Goal: Task Accomplishment & Management: Complete application form

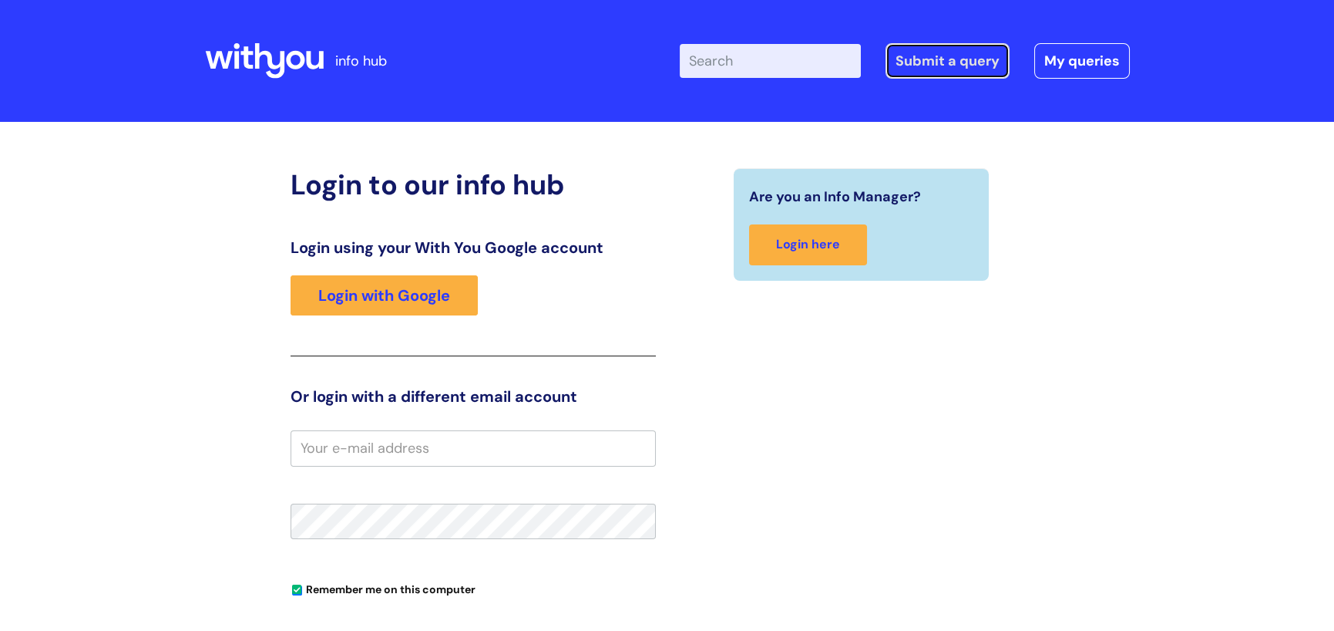
click at [920, 69] on link "Submit a query" at bounding box center [948, 60] width 124 height 35
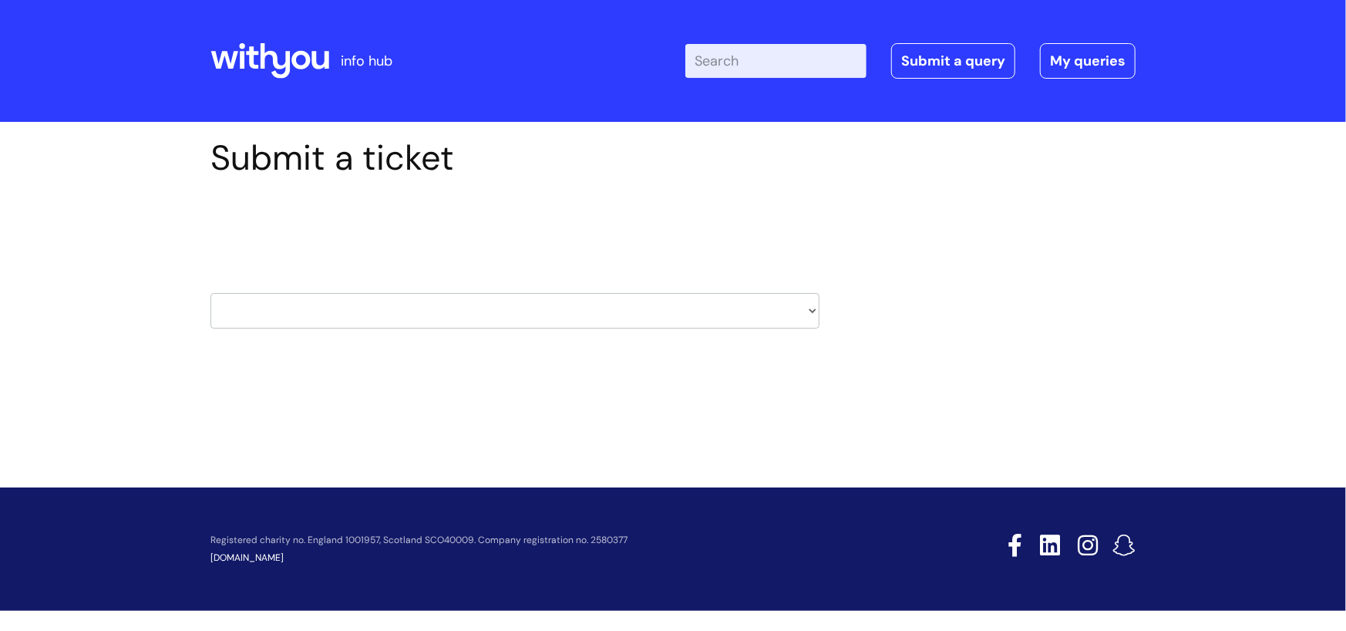
click at [815, 313] on select "HR / People IT and Support Clinical Drug Alerts Finance Accounts Data Support T…" at bounding box center [514, 310] width 609 height 35
select select "hr_/_people"
click at [210, 293] on select "HR / People IT and Support Clinical Drug Alerts Finance Accounts Data Support T…" at bounding box center [514, 310] width 609 height 35
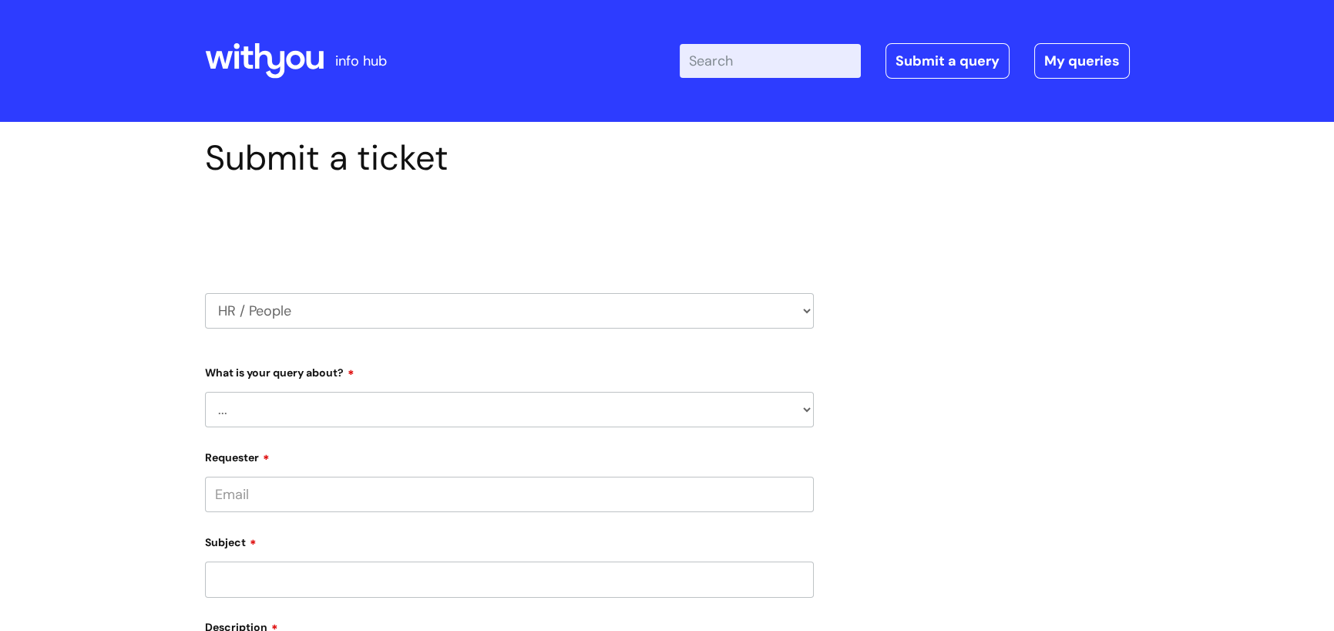
click at [370, 403] on select "... Absence Query Holiday Query Employee change request General HR Query iTrent…" at bounding box center [509, 409] width 609 height 35
select select "Holiday Query"
click at [205, 392] on select "... Absence Query Holiday Query Employee change request General HR Query iTrent…" at bounding box center [509, 409] width 609 height 35
click at [761, 493] on input "Requester" at bounding box center [509, 493] width 609 height 35
type input "jodie.lynes@wearewithyou.org.uk"
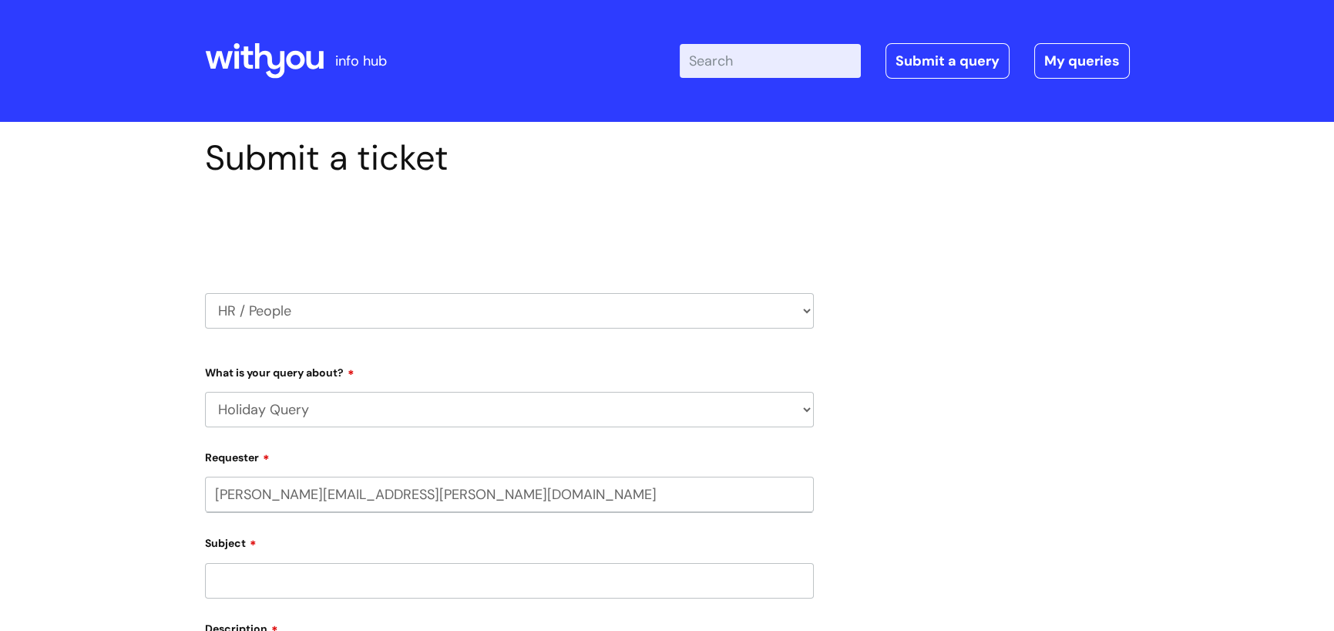
click at [368, 594] on input "Subject" at bounding box center [509, 580] width 609 height 35
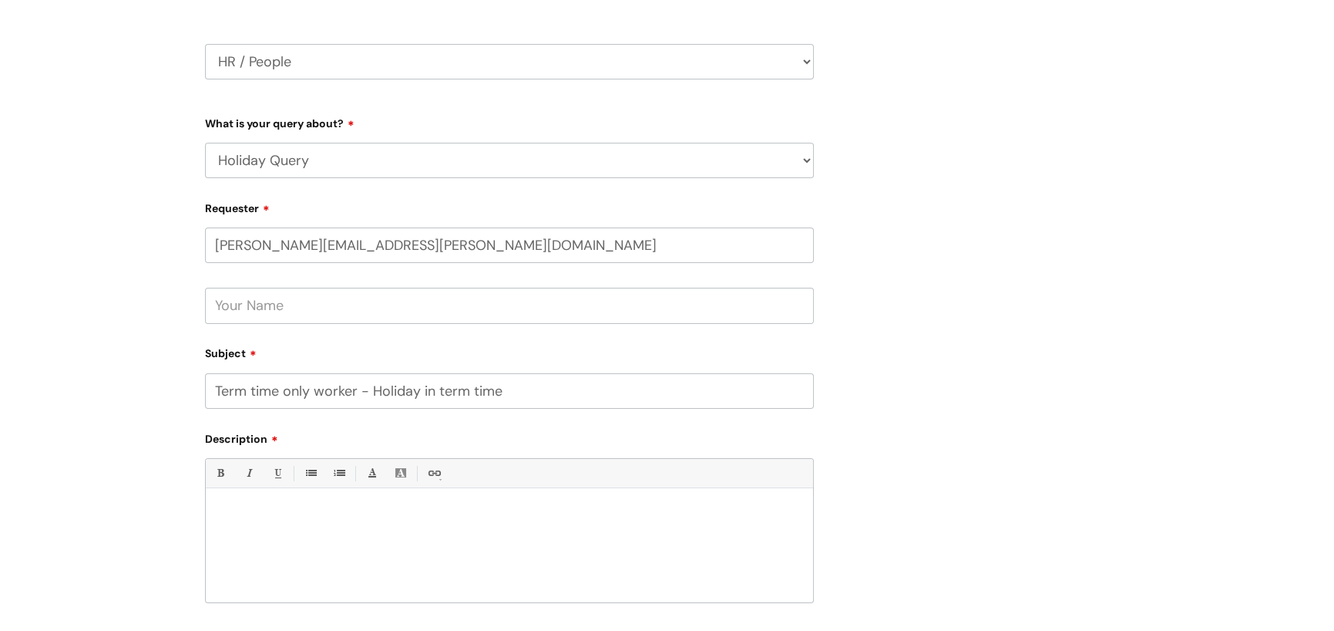
scroll to position [403, 0]
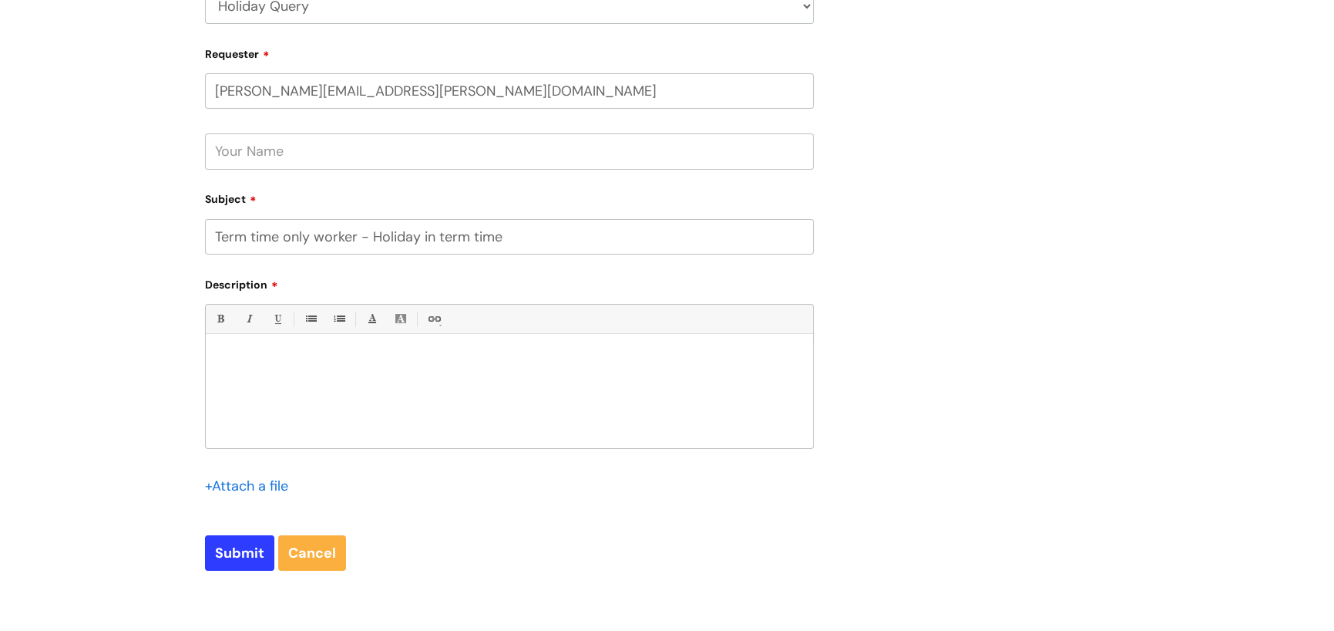
type input "Term time only worker - Holiday in term time"
click at [335, 351] on div at bounding box center [509, 394] width 607 height 106
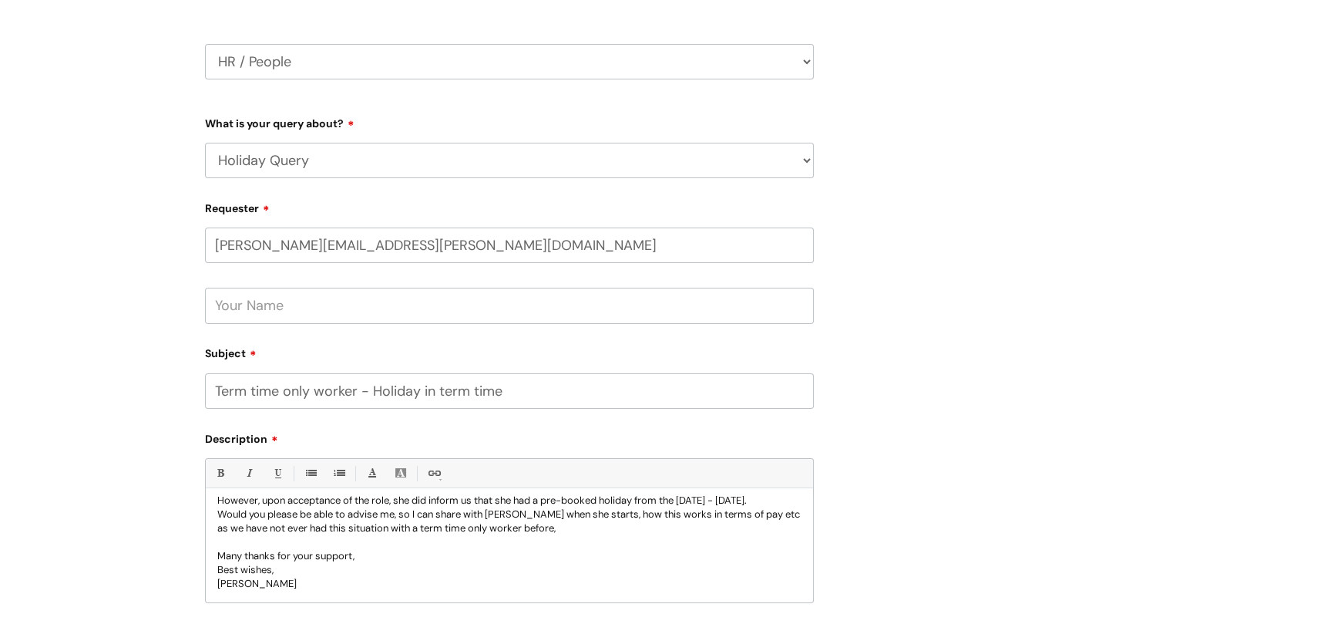
scroll to position [326, 0]
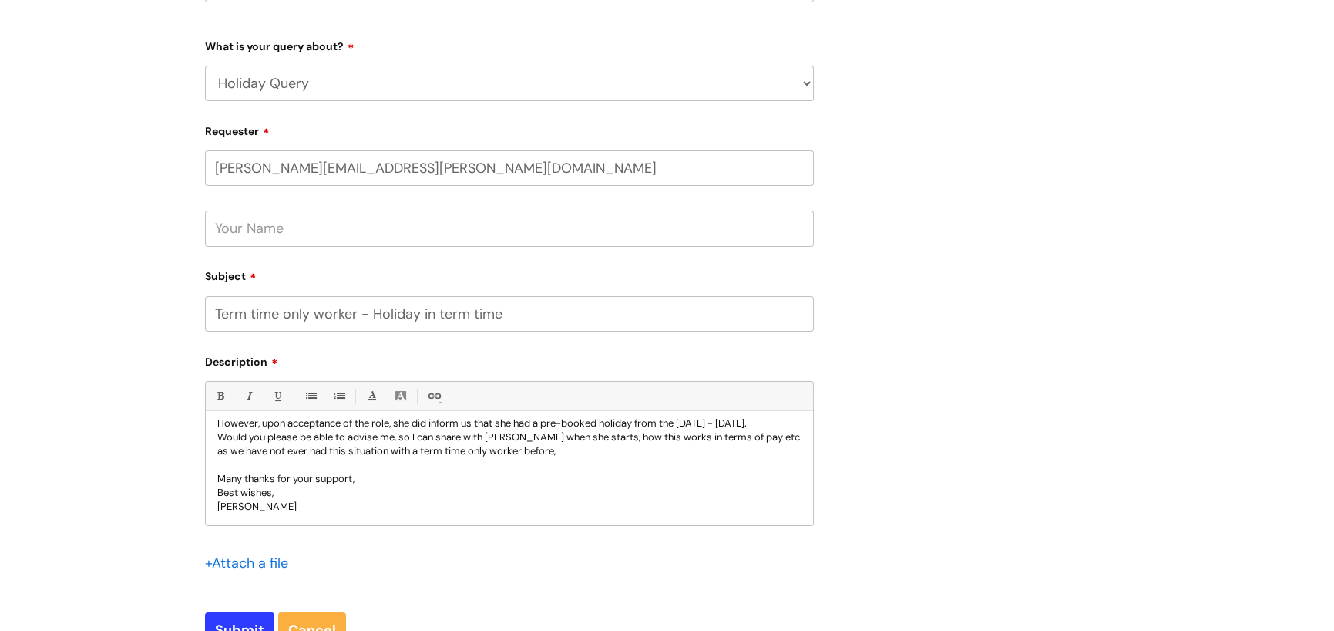
click at [557, 451] on p "Would you please be able to advise me, so I can share with Toni when she starts…" at bounding box center [509, 444] width 584 height 28
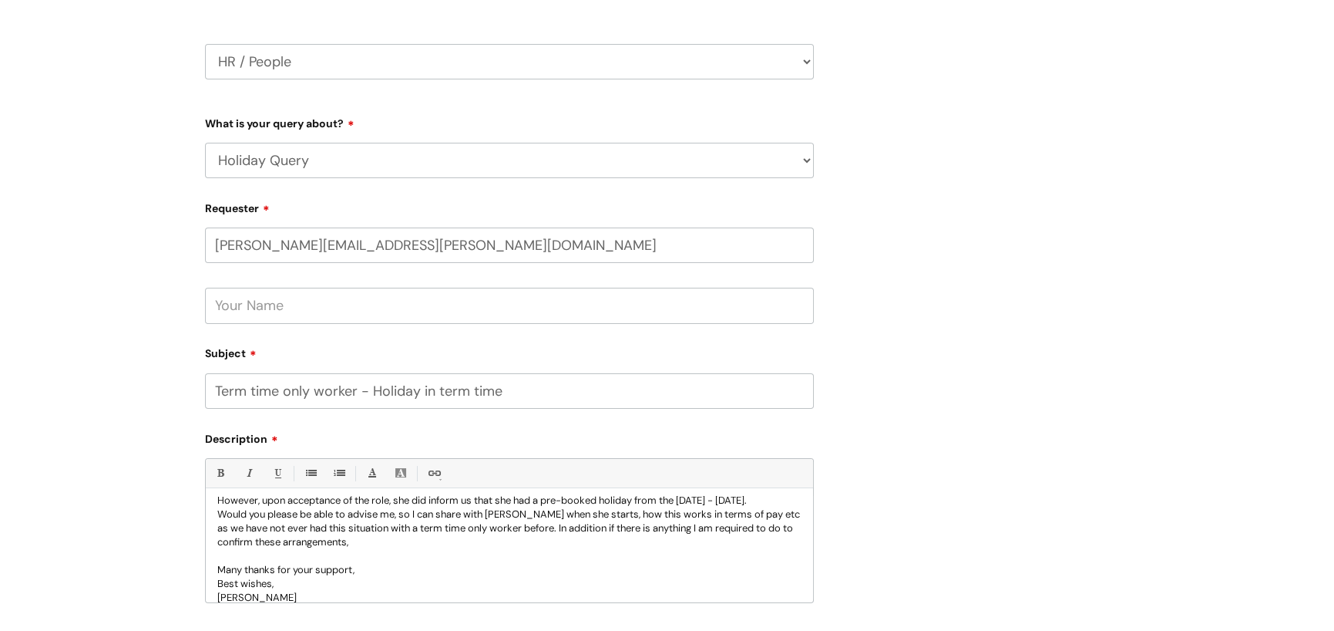
scroll to position [557, 0]
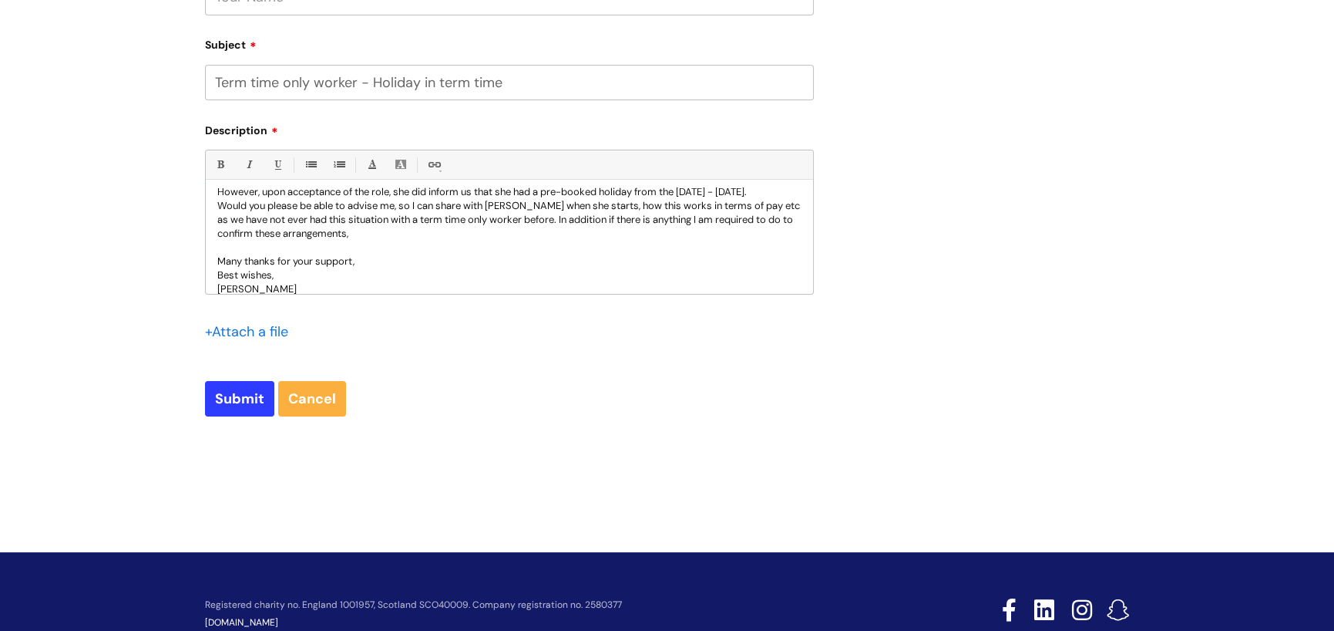
click at [248, 287] on p "[PERSON_NAME]" at bounding box center [509, 289] width 584 height 14
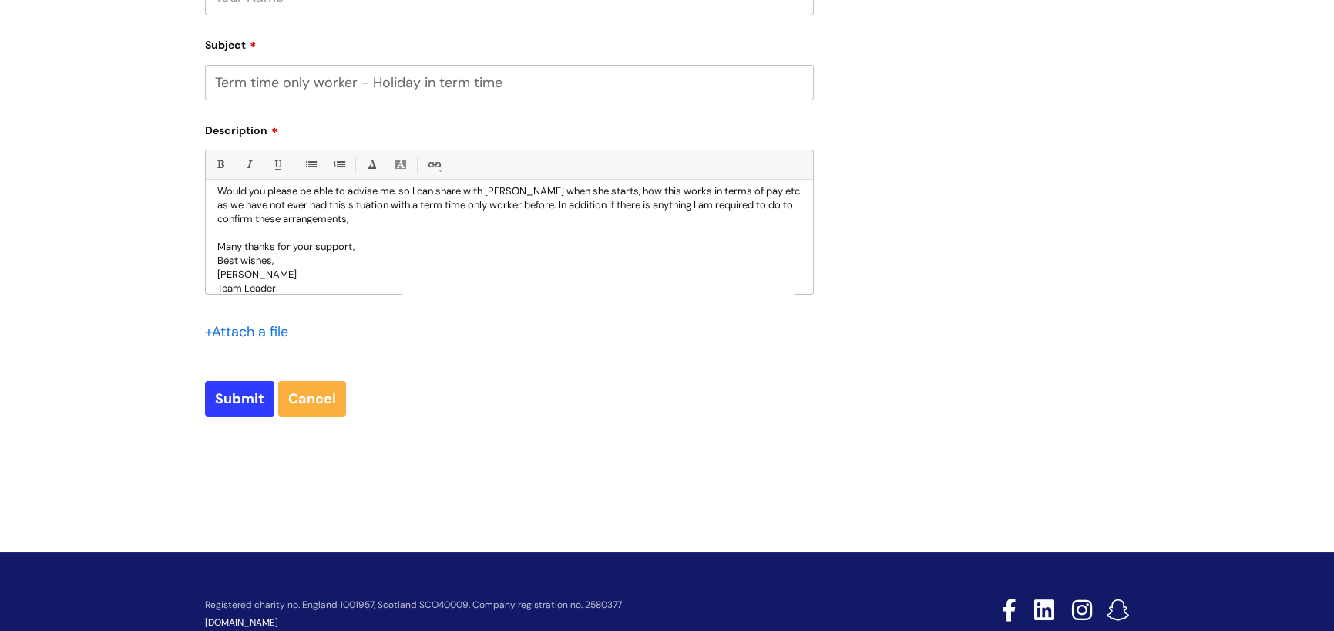
scroll to position [98, 0]
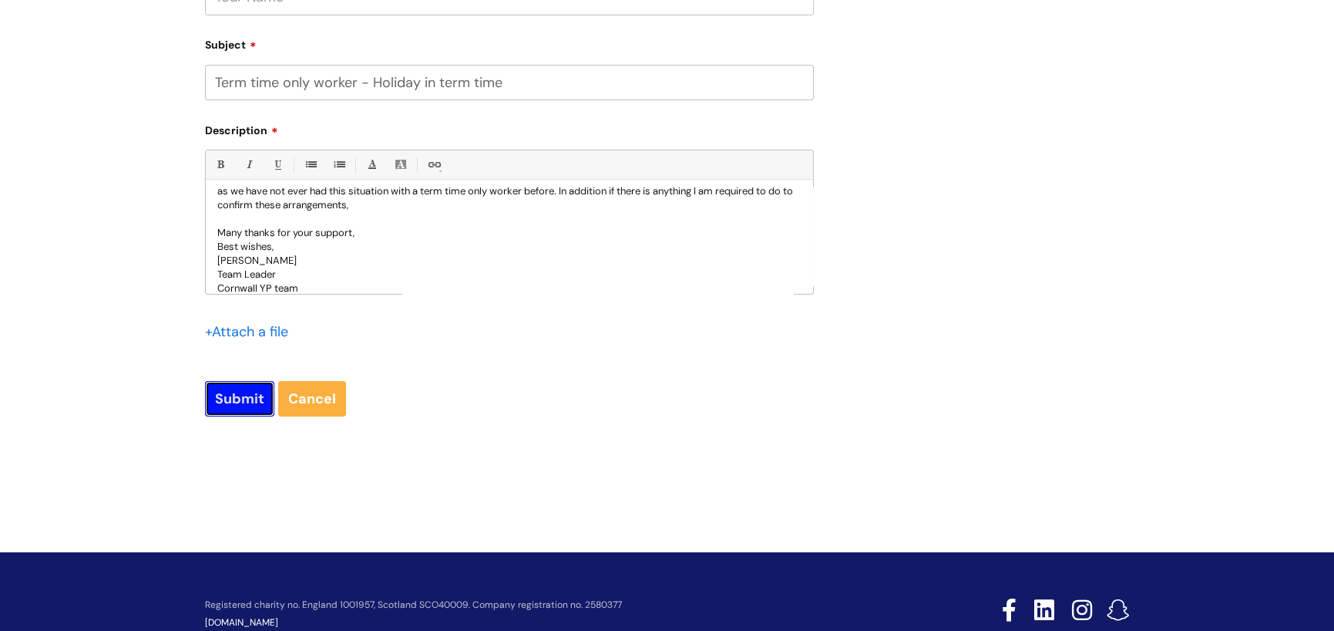
click at [231, 409] on input "Submit" at bounding box center [239, 398] width 69 height 35
type input "Please Wait..."
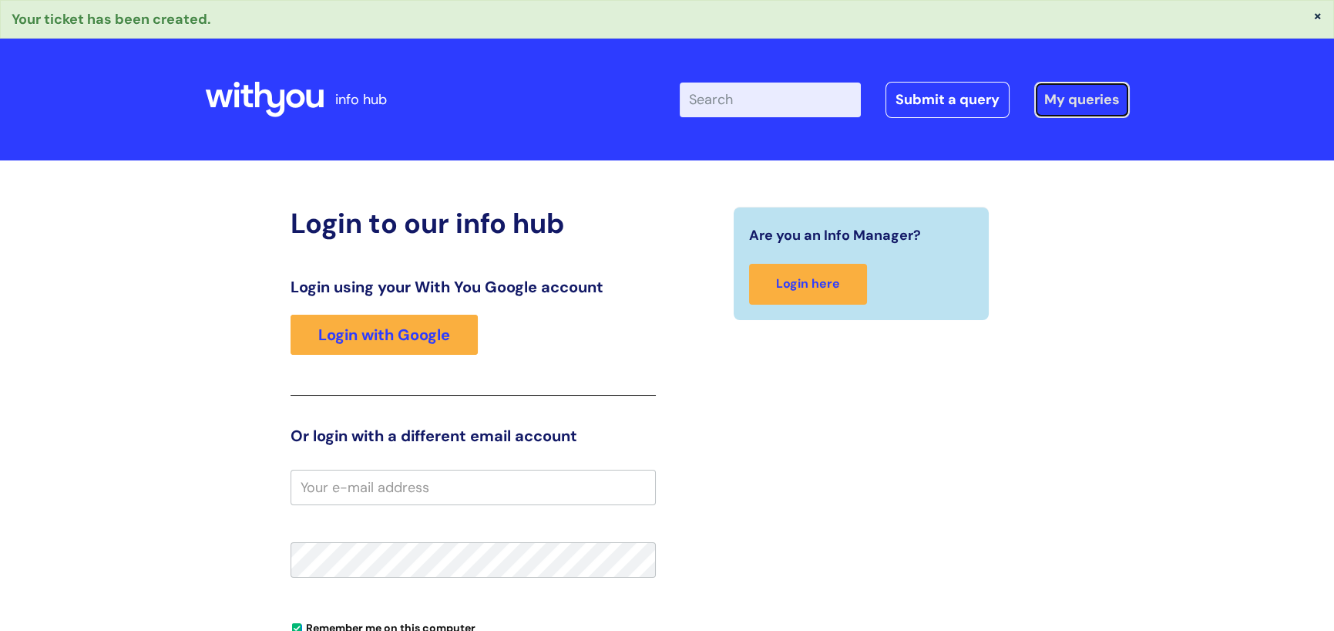
click at [1048, 109] on link "My queries" at bounding box center [1082, 99] width 96 height 35
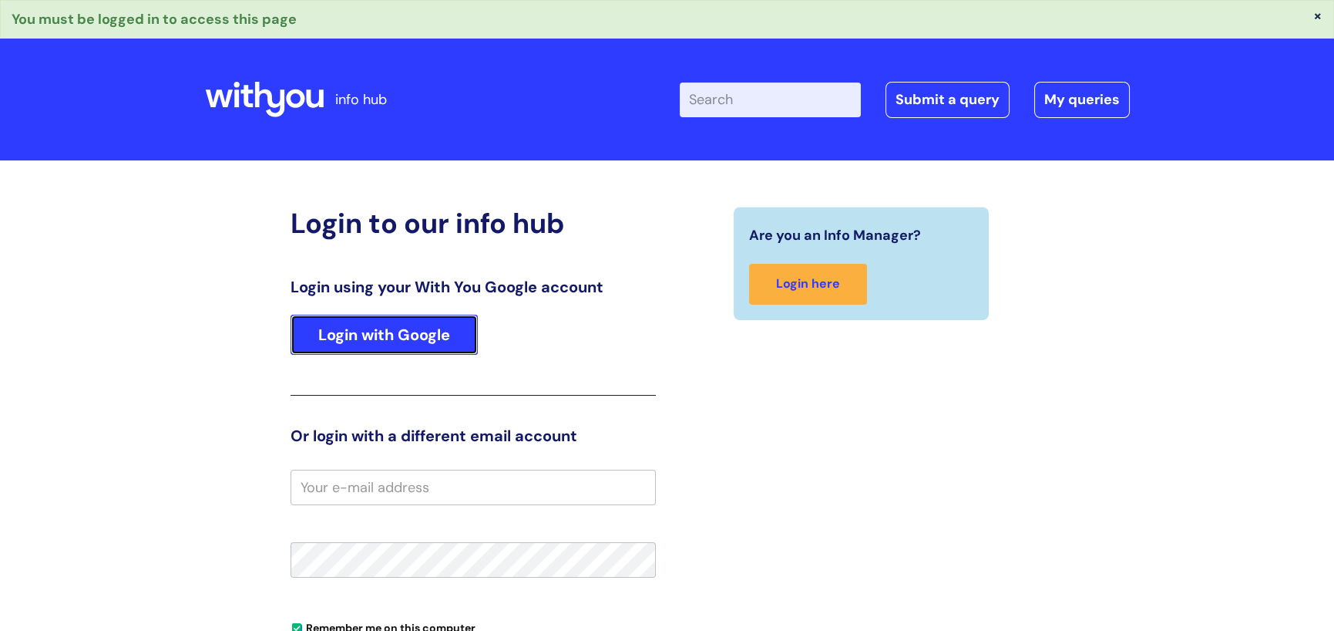
click at [377, 339] on link "Login with Google" at bounding box center [384, 334] width 187 height 40
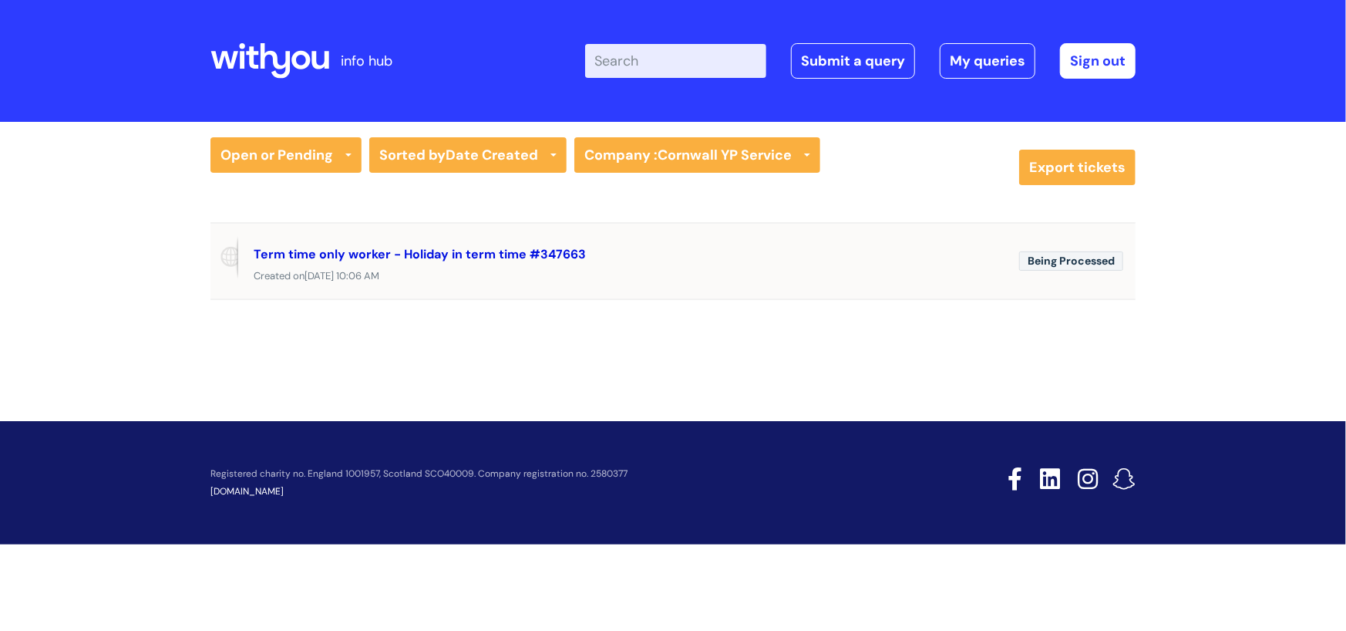
click at [387, 252] on link "Term time only worker - Holiday in term time #347663" at bounding box center [420, 254] width 332 height 16
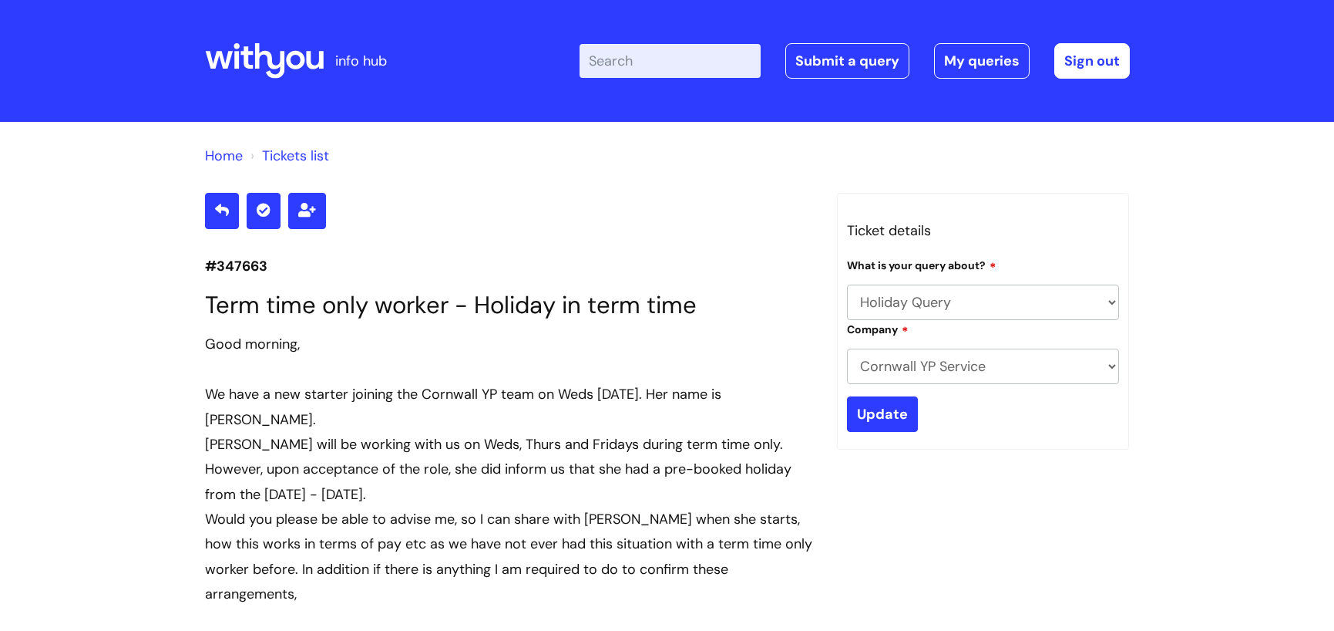
select select "Holiday Query"
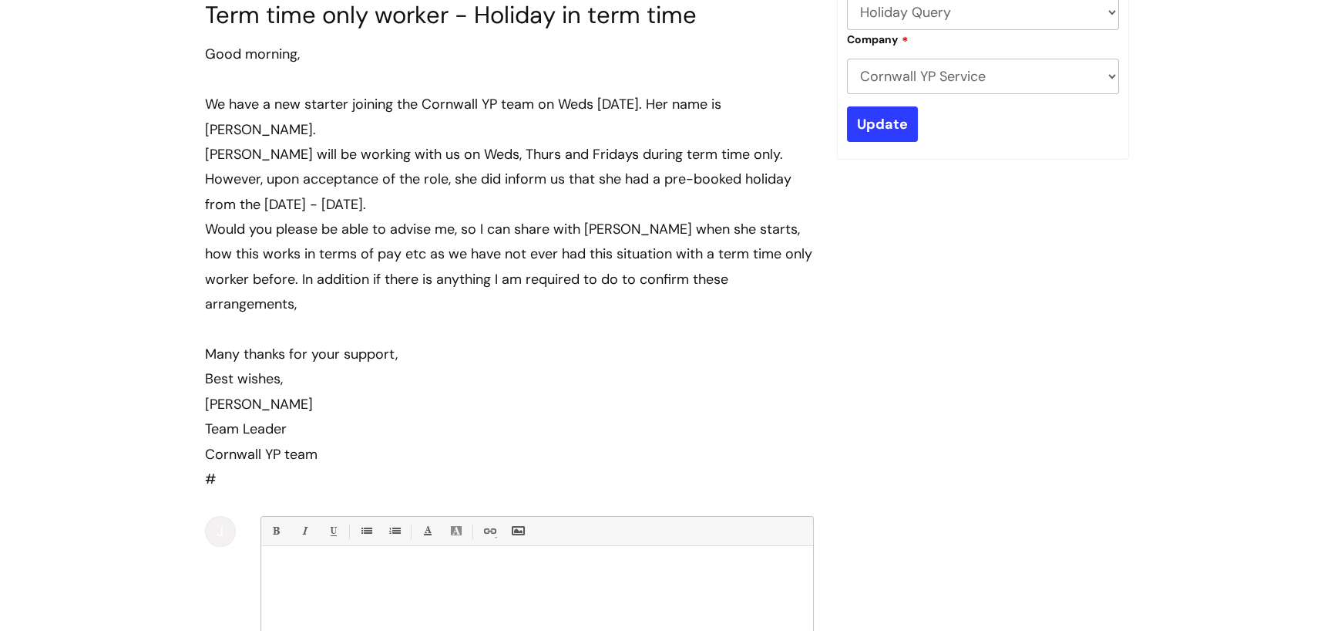
scroll to position [136, 0]
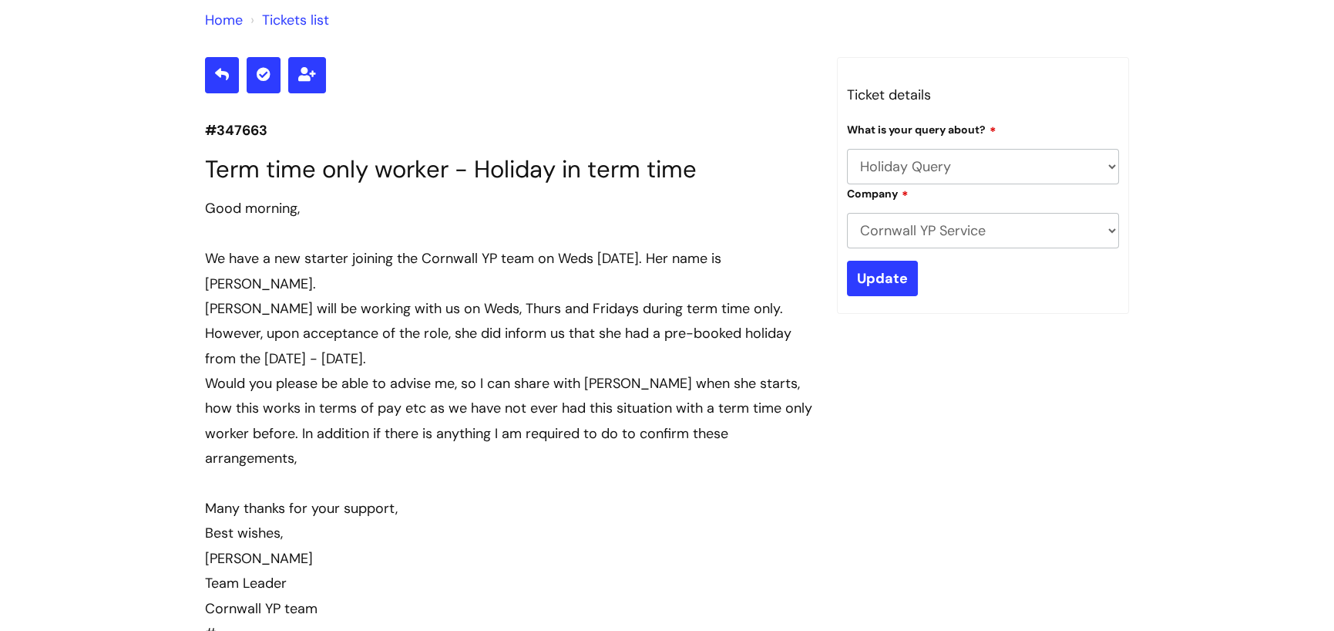
drag, startPoint x: 194, startPoint y: 126, endPoint x: 470, endPoint y: 573, distance: 526.0
click at [470, 573] on div "#347663 Term time only worker - Holiday in term time Good morning, We have a ne…" at bounding box center [509, 532] width 632 height 950
copy section "#347663 Term time only worker - Holiday in term time Good morning, We have a ne…"
